Goal: Task Accomplishment & Management: Manage account settings

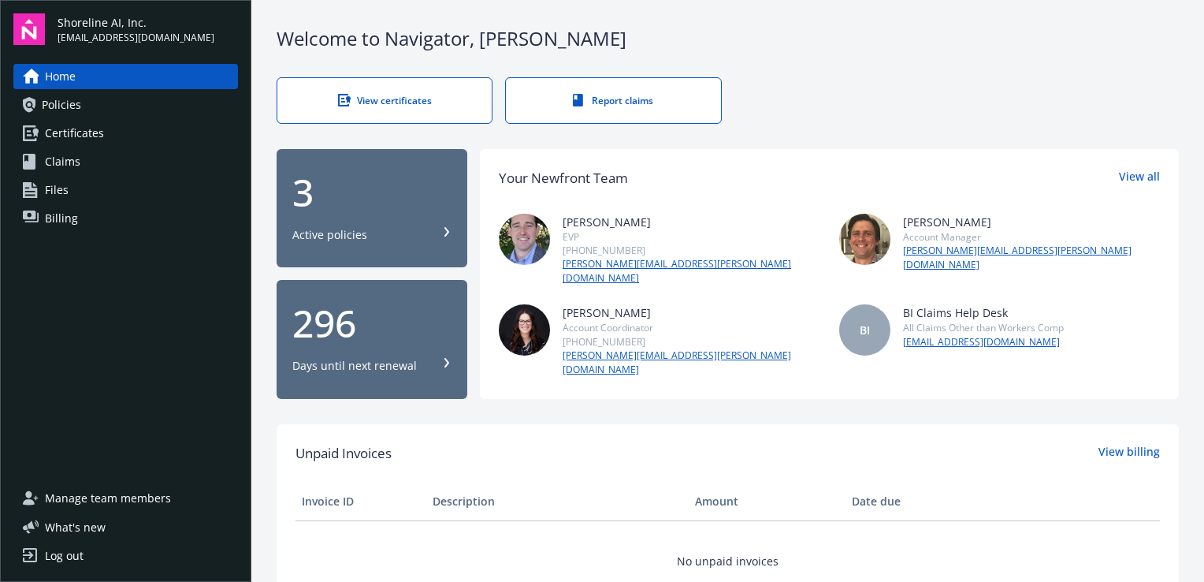
click at [101, 31] on span "[EMAIL_ADDRESS][DOMAIN_NAME]" at bounding box center [136, 38] width 157 height 14
click at [76, 560] on div "Log out" at bounding box center [64, 555] width 39 height 25
